Goal: Task Accomplishment & Management: Use online tool/utility

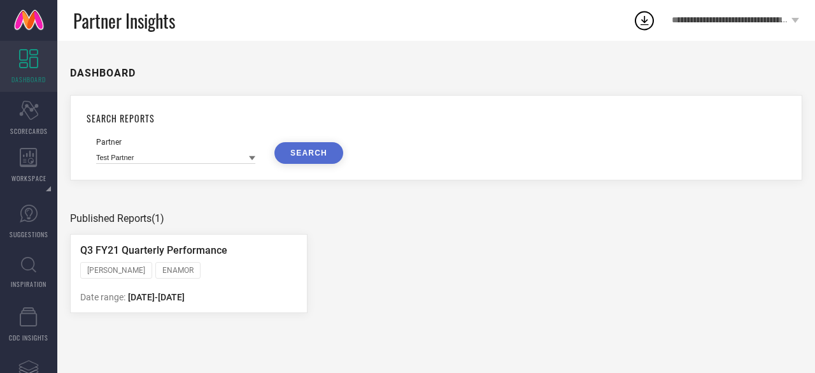
click at [253, 158] on icon at bounding box center [252, 158] width 6 height 4
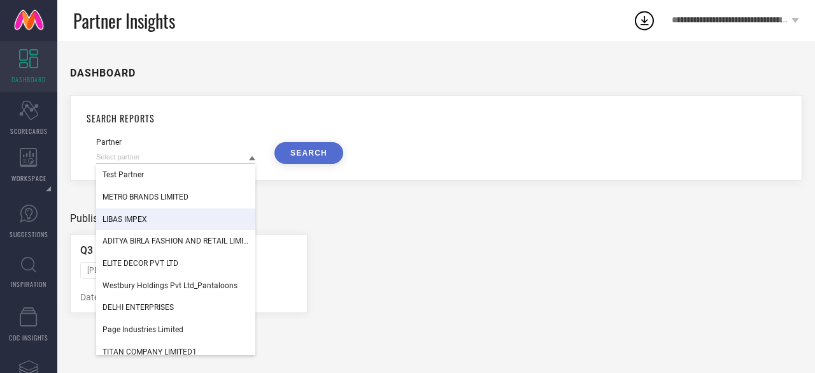
click at [146, 221] on span "LIBAS IMPEX" at bounding box center [125, 219] width 45 height 9
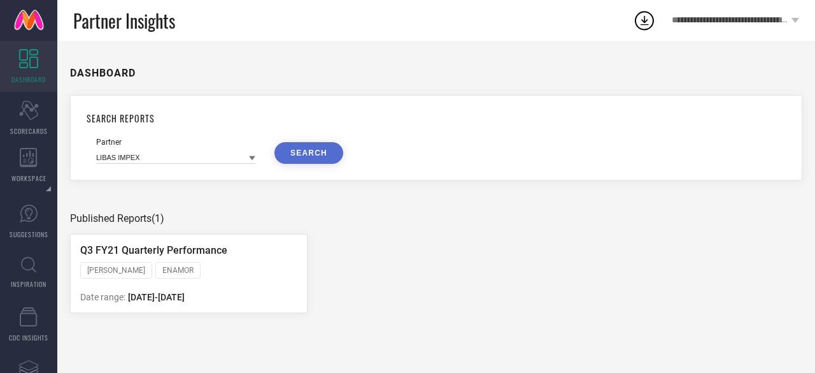
click at [317, 153] on button "SEARCH" at bounding box center [308, 153] width 69 height 22
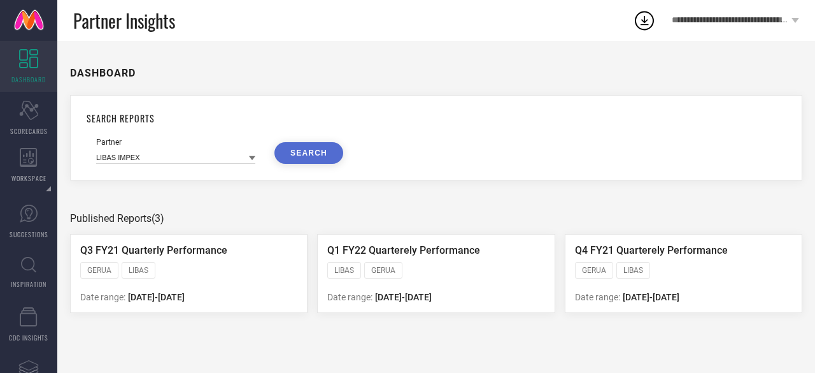
click at [194, 273] on div "GERUA LIBAS" at bounding box center [188, 271] width 217 height 19
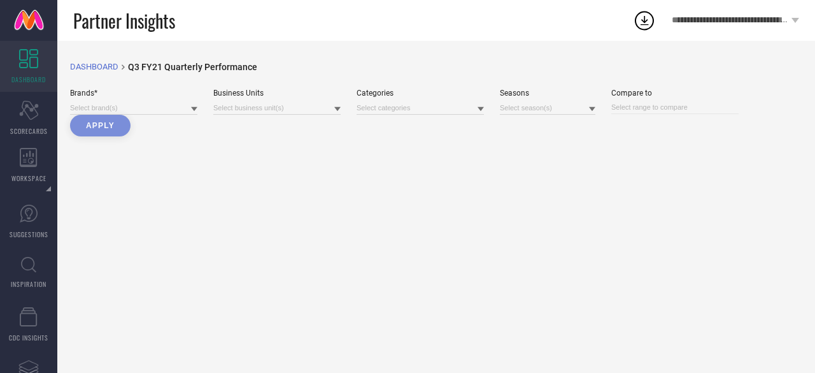
click at [194, 110] on icon at bounding box center [194, 109] width 6 height 4
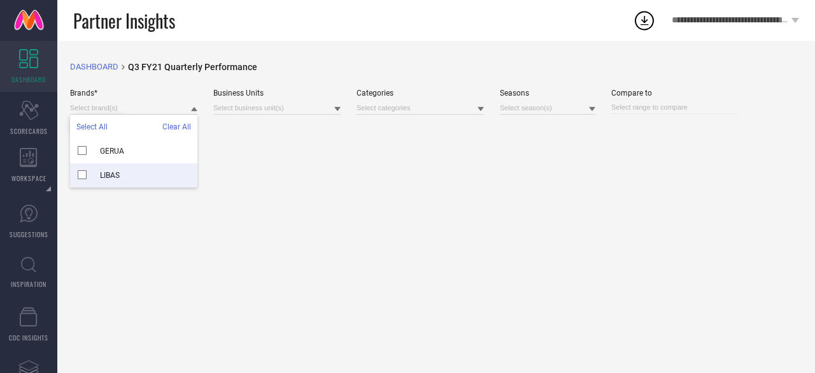
click at [106, 176] on span "LIBAS" at bounding box center [110, 175] width 20 height 9
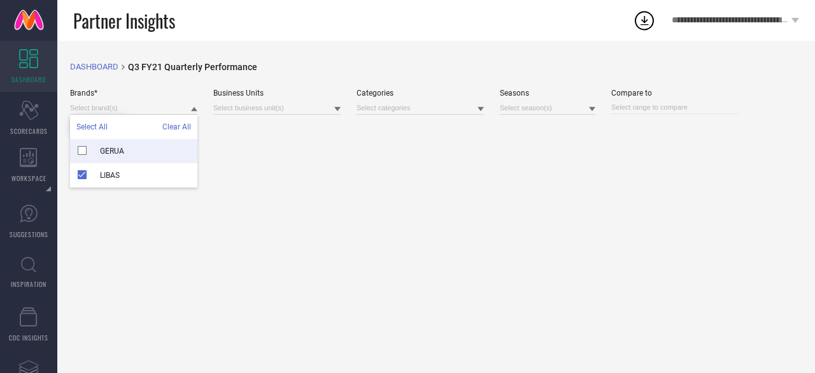
click at [345, 114] on div "Brands* Select All Clear All GERUA LIBAS Business Units Categories Seasons Comp…" at bounding box center [436, 113] width 732 height 48
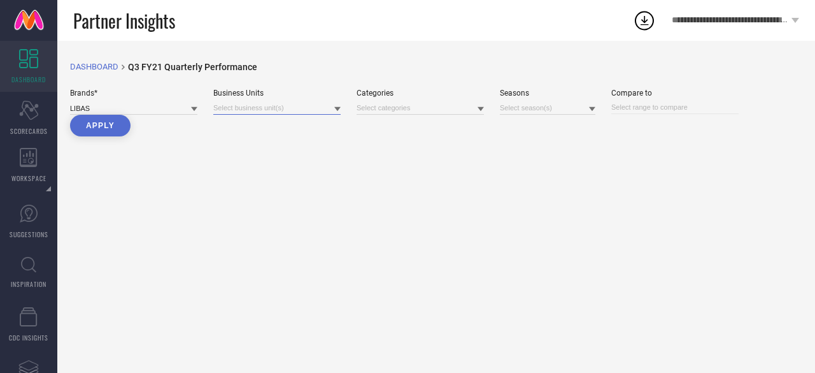
click at [332, 109] on input at bounding box center [276, 107] width 127 height 13
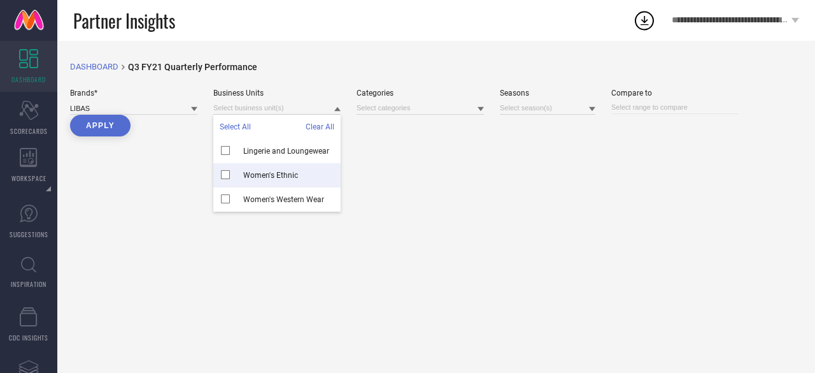
click at [270, 178] on span "Women's Ethnic" at bounding box center [270, 175] width 55 height 9
click at [476, 109] on input at bounding box center [420, 107] width 127 height 13
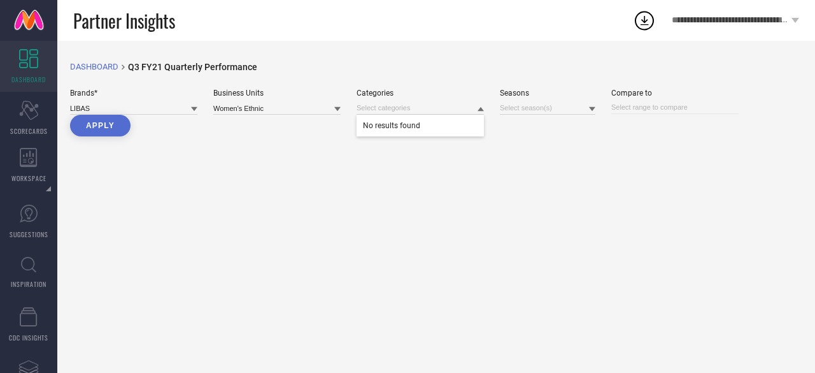
click at [318, 120] on div "Brands* LIBAS Business Units Women's Ethnic Categories No results found Seasons…" at bounding box center [436, 113] width 732 height 48
click at [549, 111] on input at bounding box center [548, 107] width 96 height 13
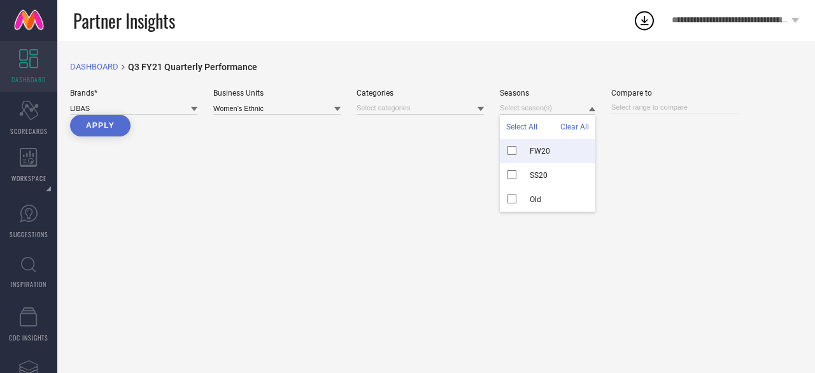
drag, startPoint x: 544, startPoint y: 153, endPoint x: 558, endPoint y: 147, distance: 15.1
click at [544, 153] on span "FW20" at bounding box center [540, 150] width 20 height 9
click at [657, 109] on input at bounding box center [674, 107] width 127 height 13
select select "9"
select select "2025"
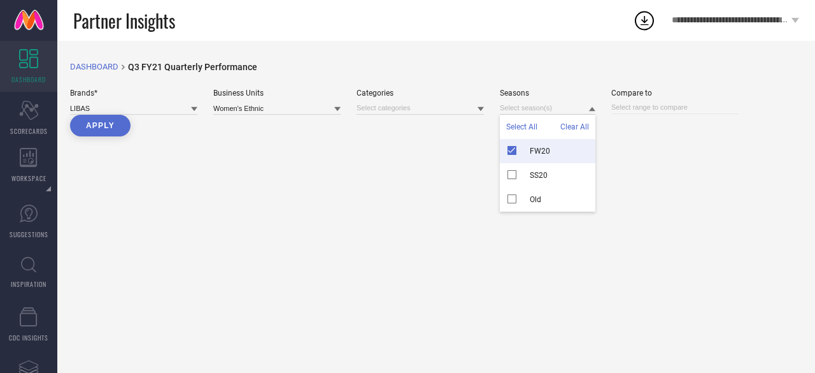
select select "10"
select select "2025"
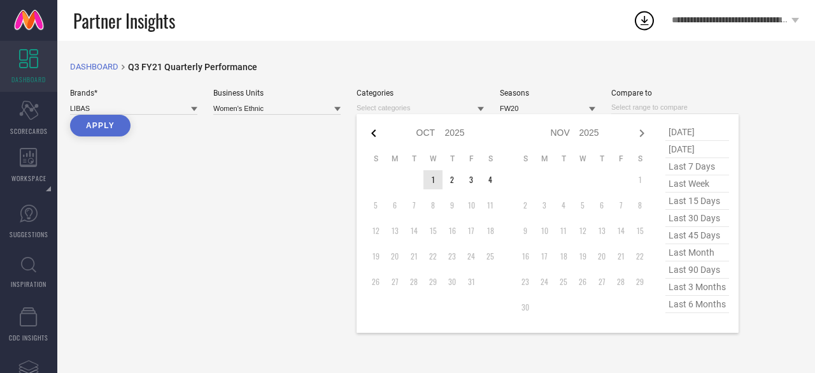
click at [374, 132] on icon at bounding box center [373, 132] width 15 height 15
select select "8"
select select "2025"
select select "9"
select select "2025"
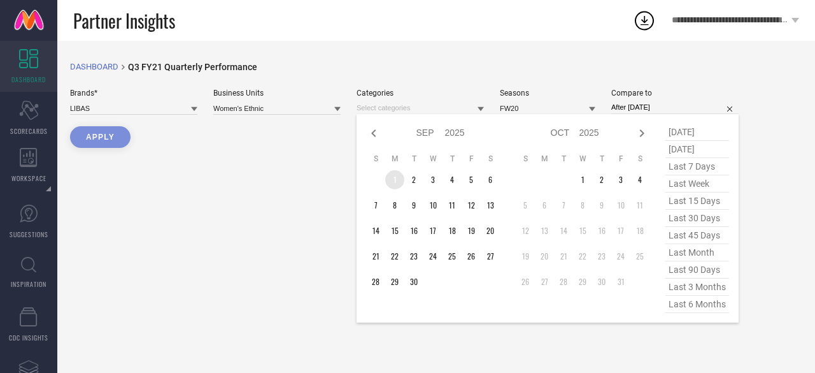
click at [397, 184] on td "1" at bounding box center [394, 179] width 19 height 19
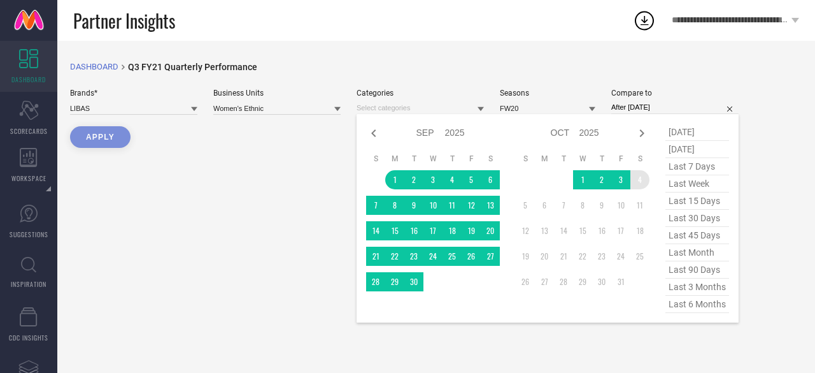
type input "[DATE] to [DATE]"
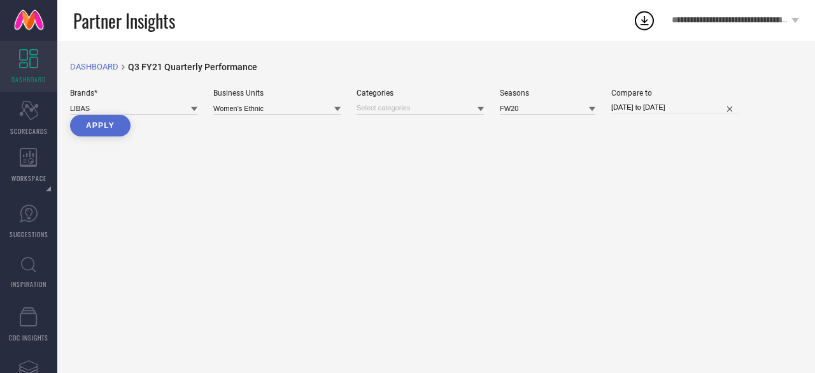
click at [90, 118] on button "Apply" at bounding box center [100, 126] width 60 height 22
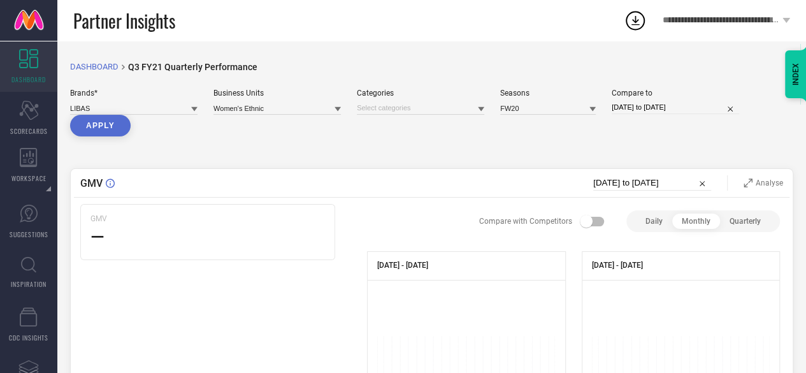
click at [485, 110] on div "Brands* LIBAS Business Units Women's Ethnic Categories Seasons FW20 Compare to …" at bounding box center [431, 113] width 723 height 48
click at [477, 111] on input at bounding box center [420, 107] width 127 height 13
click at [428, 131] on span "No results found" at bounding box center [420, 126] width 127 height 22
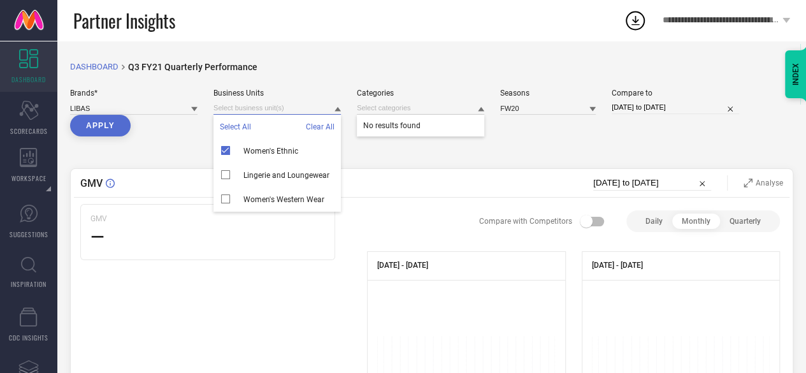
click at [325, 108] on input at bounding box center [276, 107] width 127 height 13
click at [197, 196] on div "GMV [DATE] to [DATE] Analyse GMV — Compare with Competitors Daily Monthly Quart…" at bounding box center [431, 345] width 723 height 355
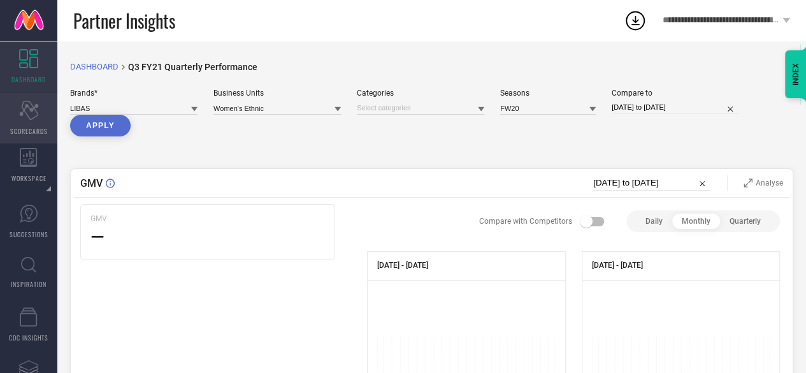
click at [23, 120] on div "Scorecard SCORECARDS" at bounding box center [28, 117] width 57 height 51
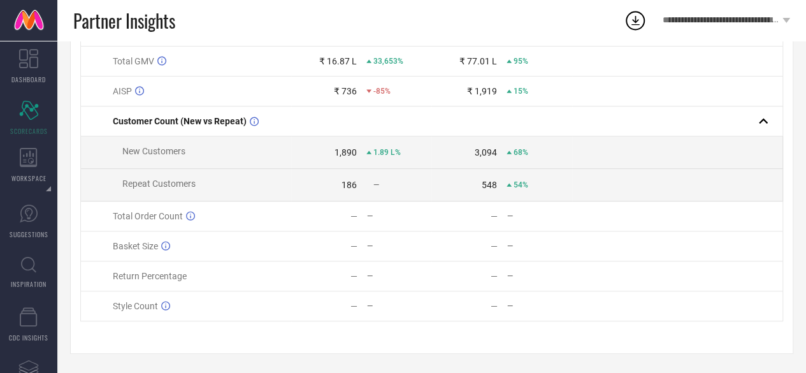
scroll to position [173, 0]
